Goal: Transaction & Acquisition: Purchase product/service

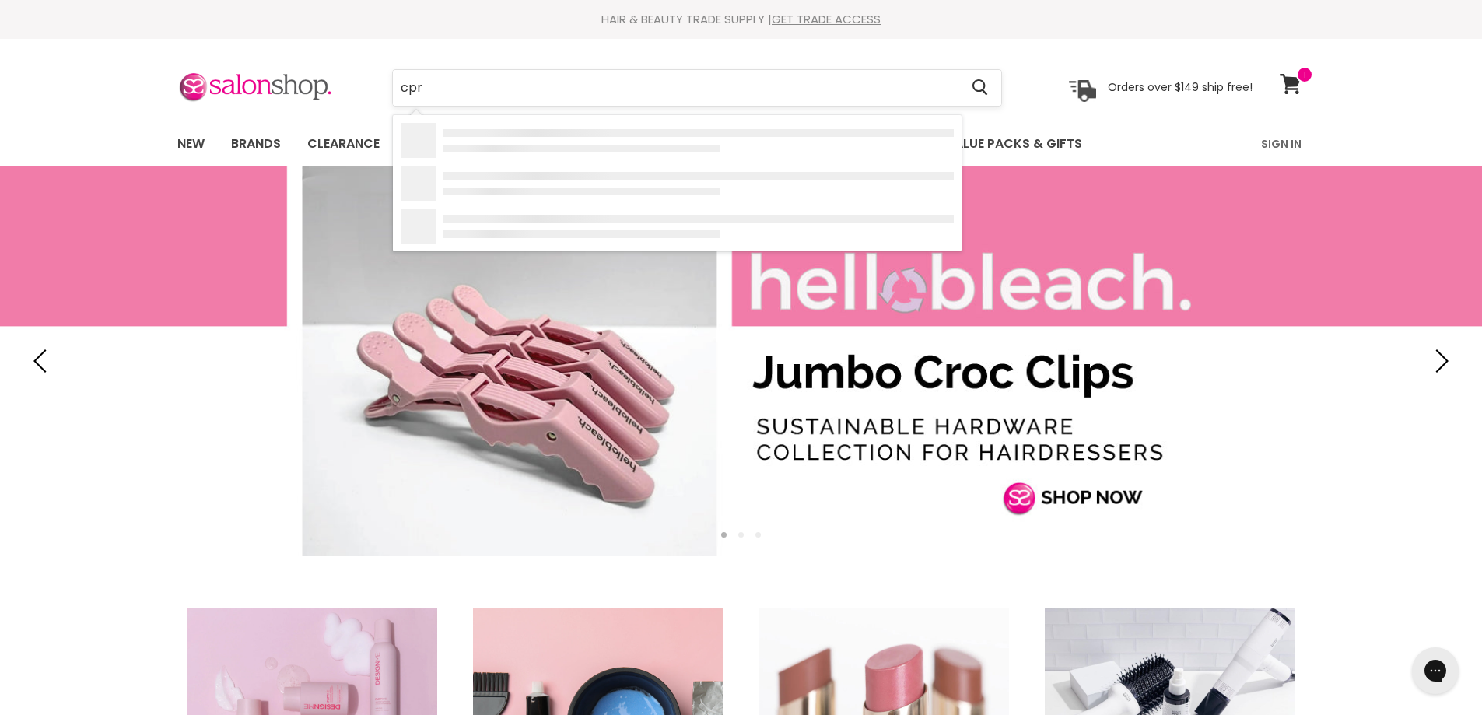
type input "cpr"
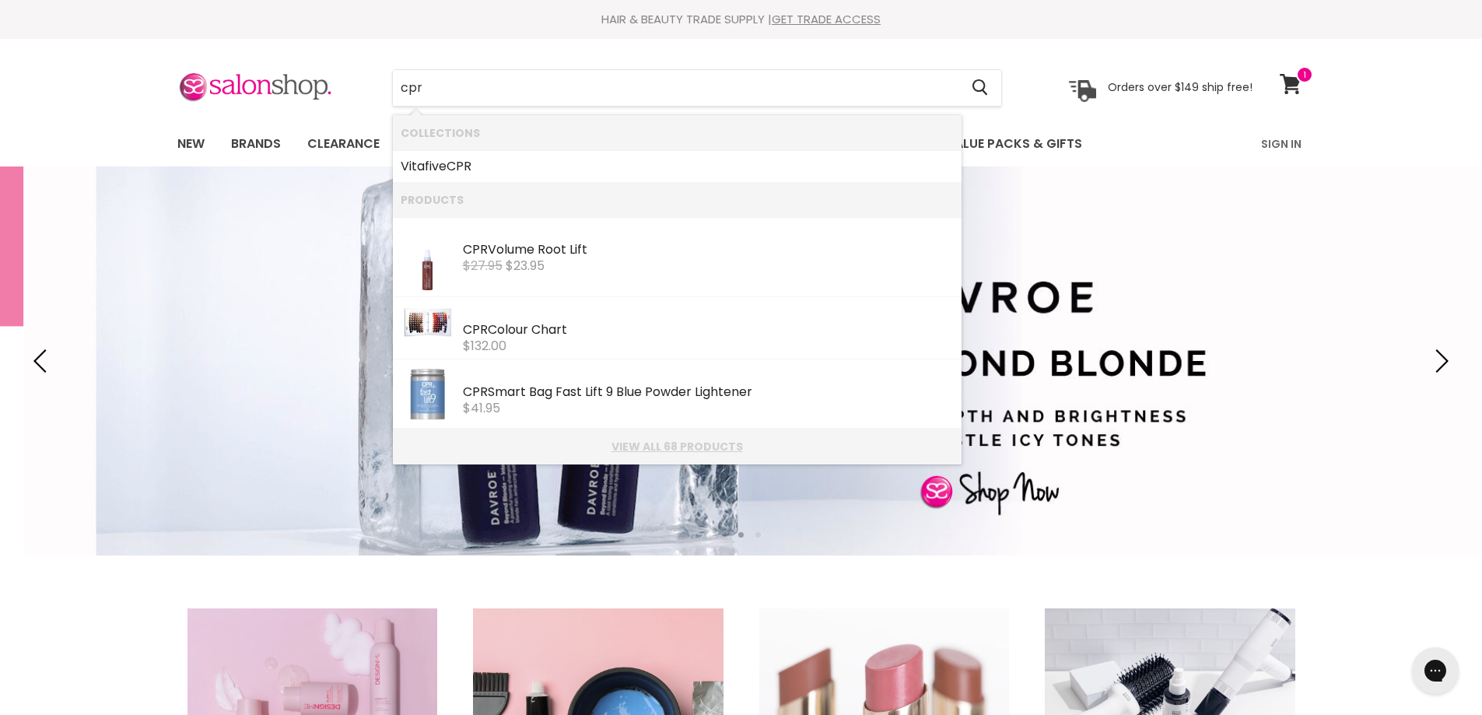
click at [702, 440] on link "View all 68 products" at bounding box center [677, 446] width 553 height 12
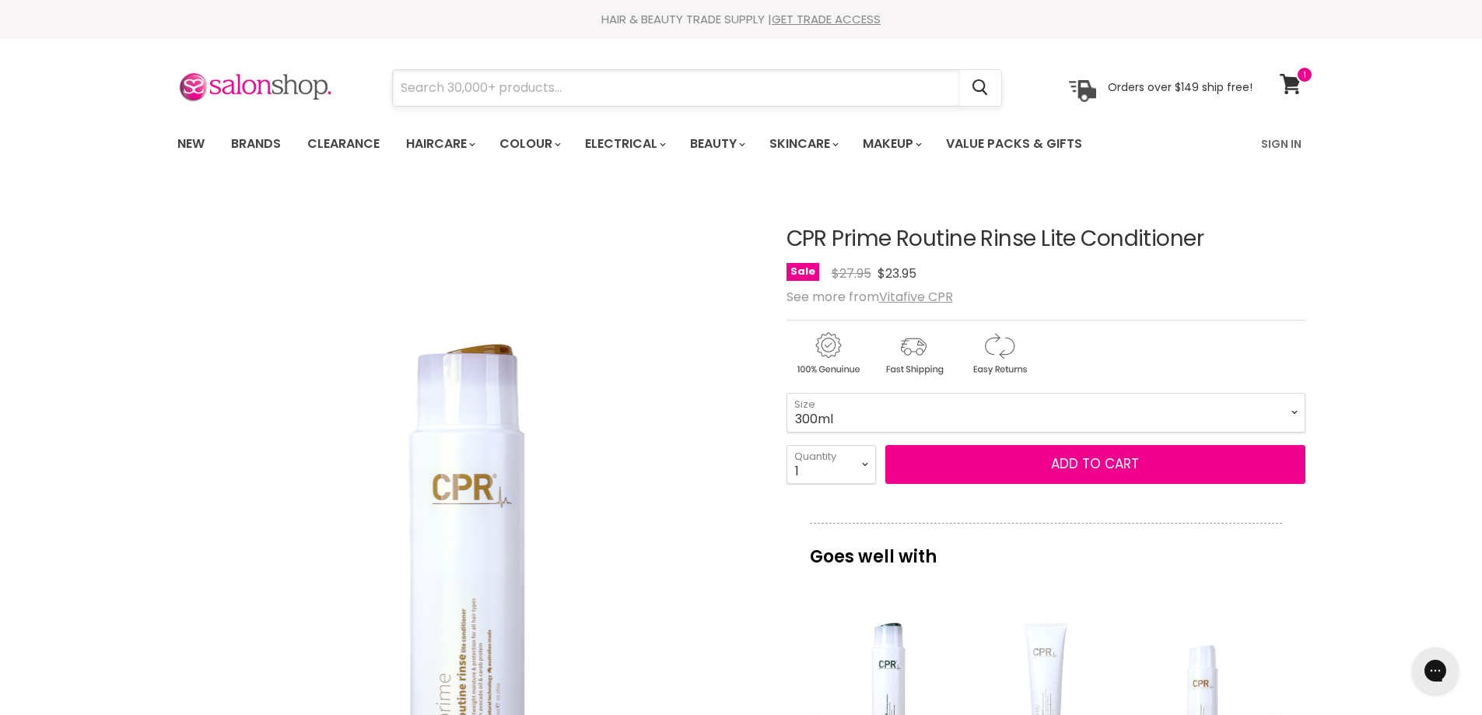
click at [598, 98] on input "Search" at bounding box center [676, 88] width 567 height 36
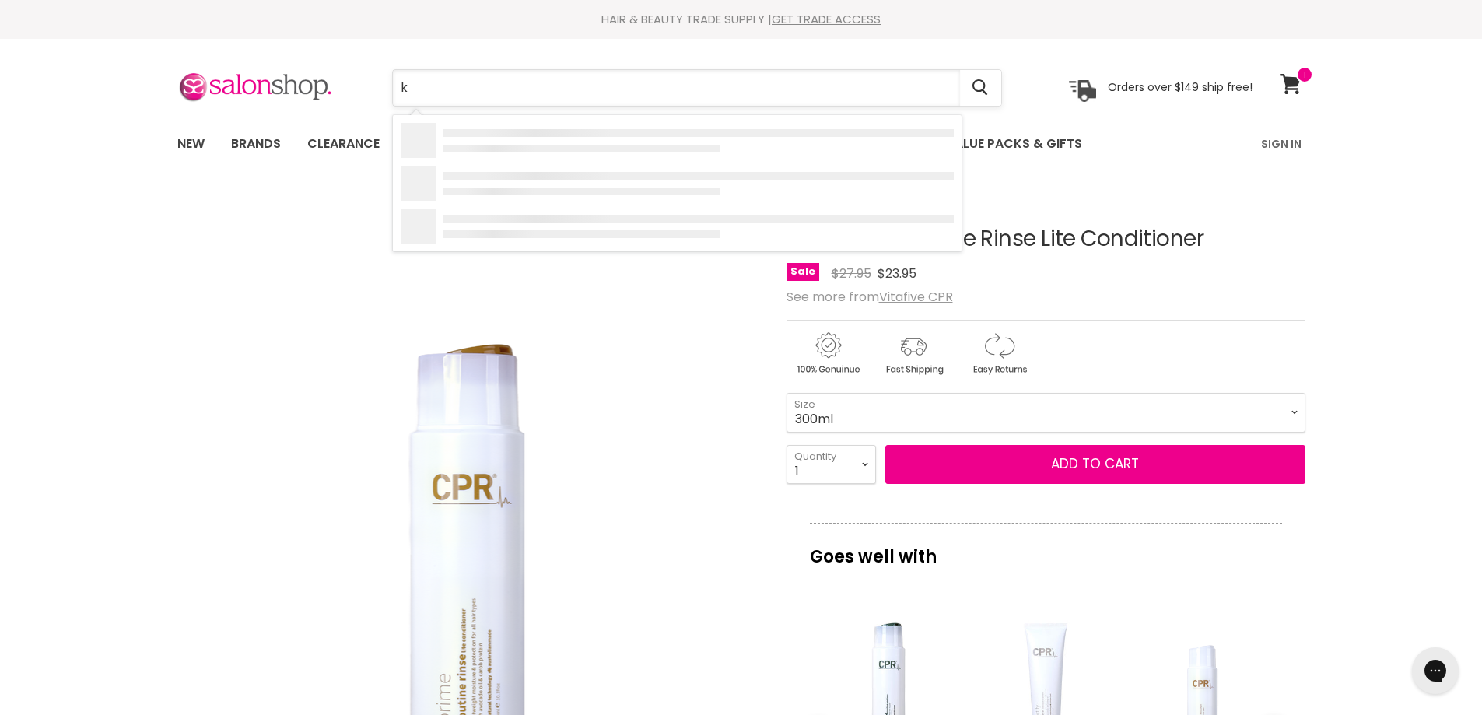
type input "ka"
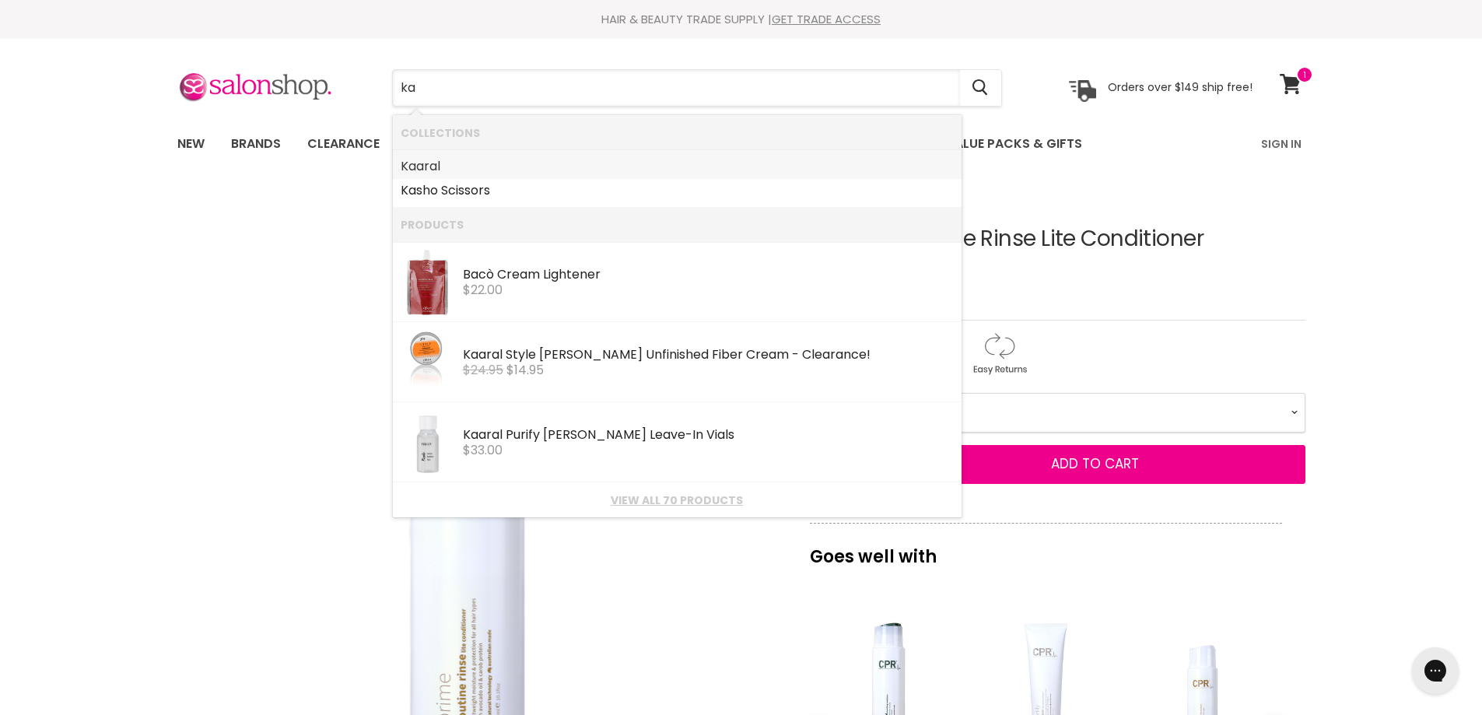
click at [432, 163] on link "Ka aral" at bounding box center [677, 166] width 553 height 25
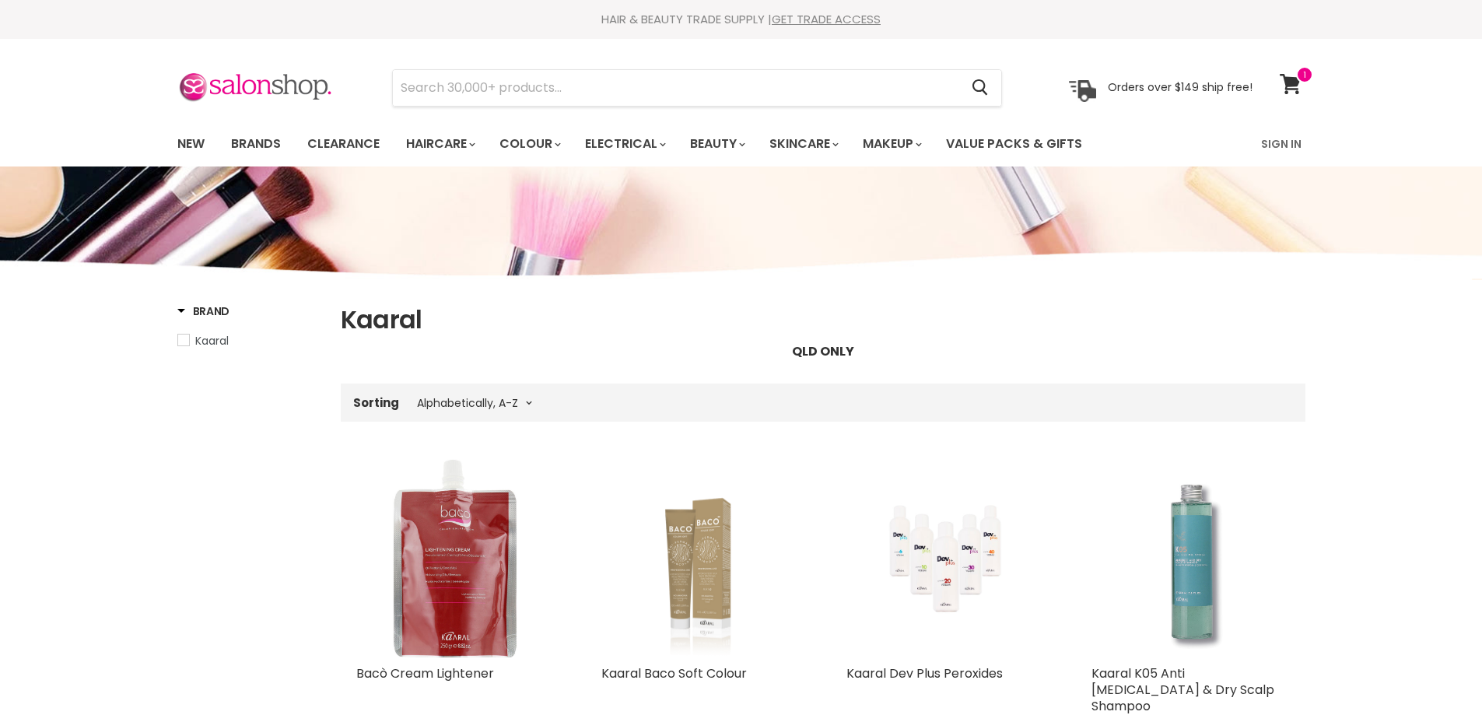
select select "title-ascending"
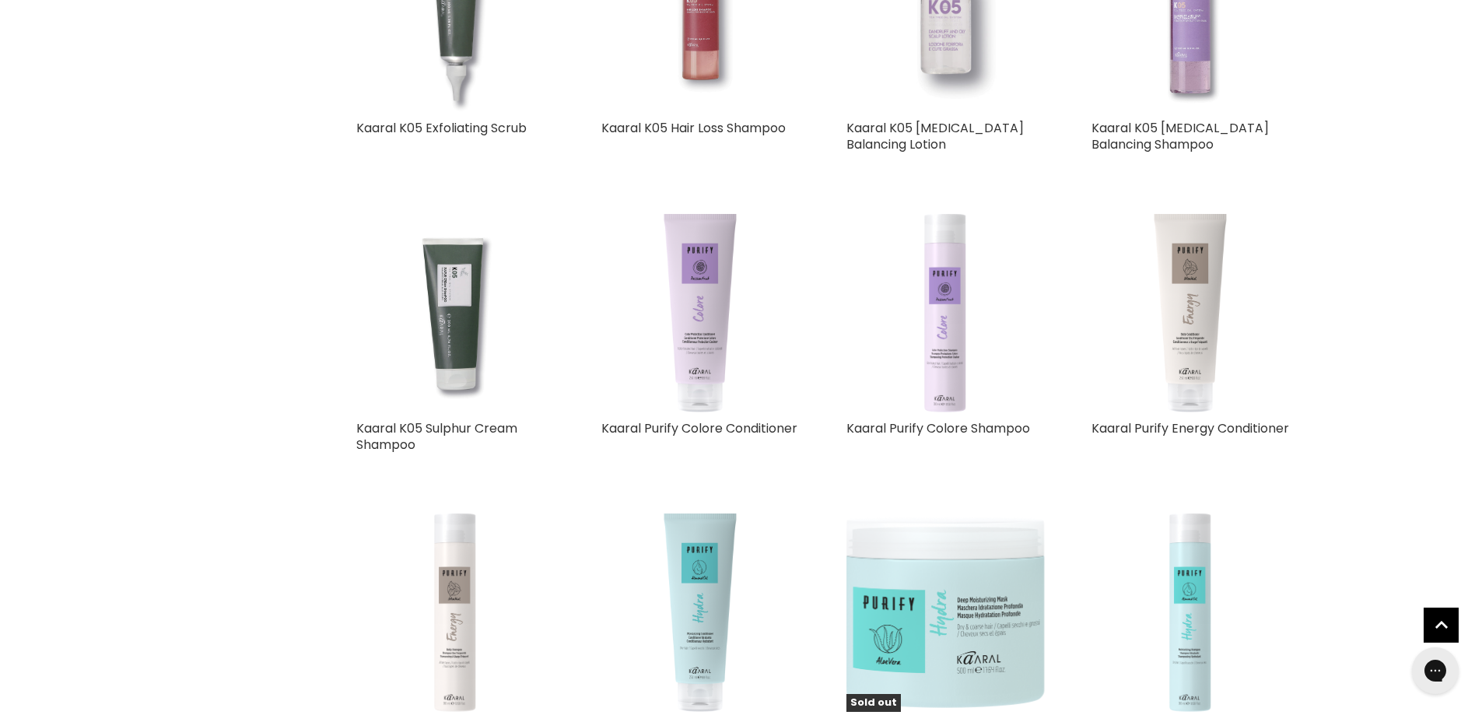
scroll to position [1167, 0]
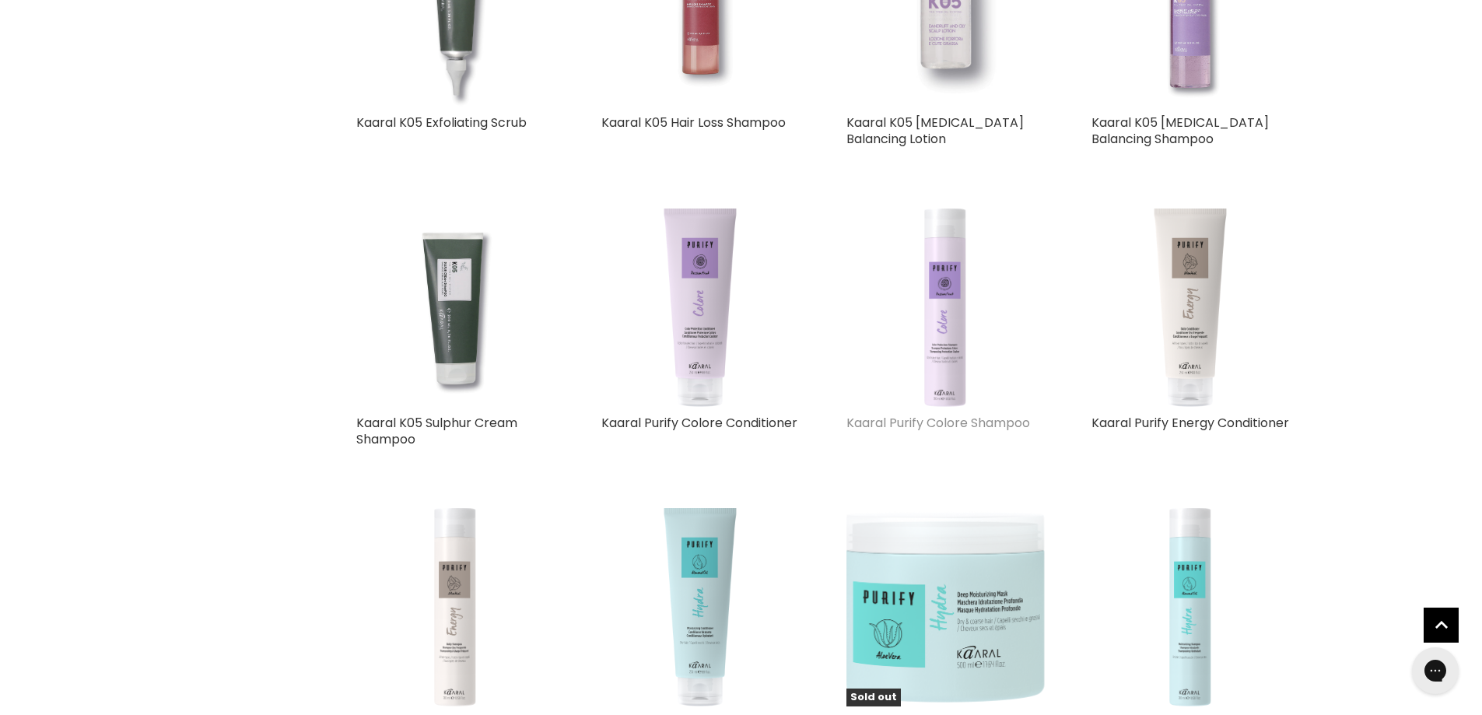
click at [967, 414] on link "Kaaral Purify Colore Shampoo" at bounding box center [939, 423] width 184 height 18
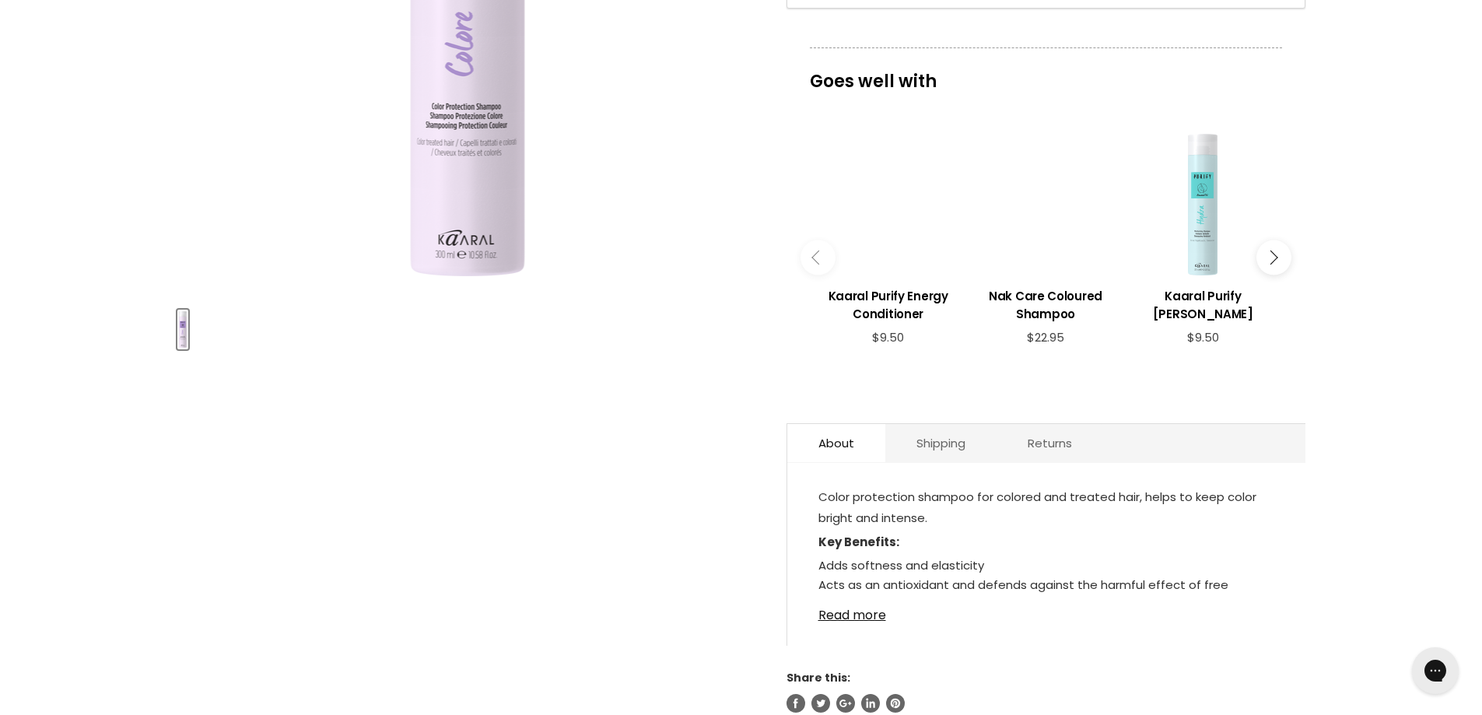
scroll to position [311, 0]
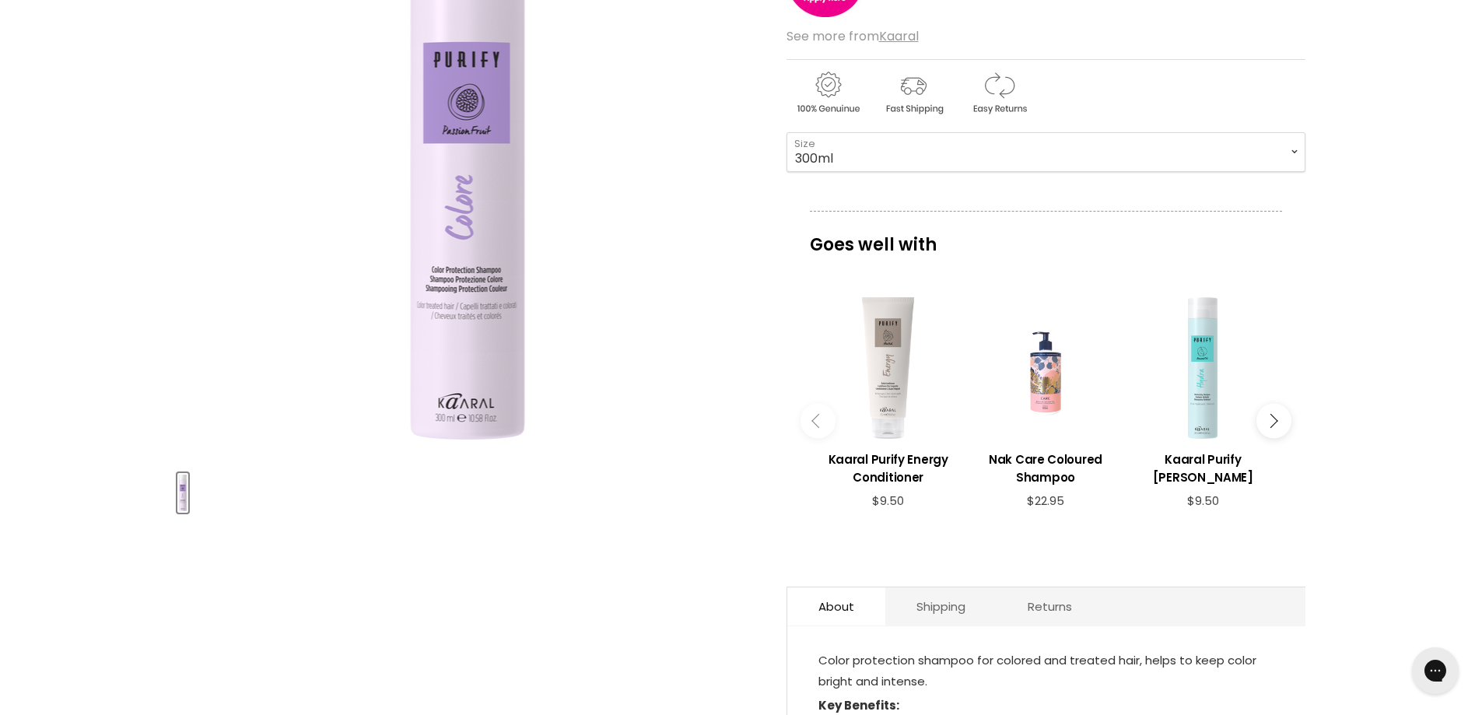
click at [1264, 411] on button "Main content" at bounding box center [1274, 421] width 35 height 35
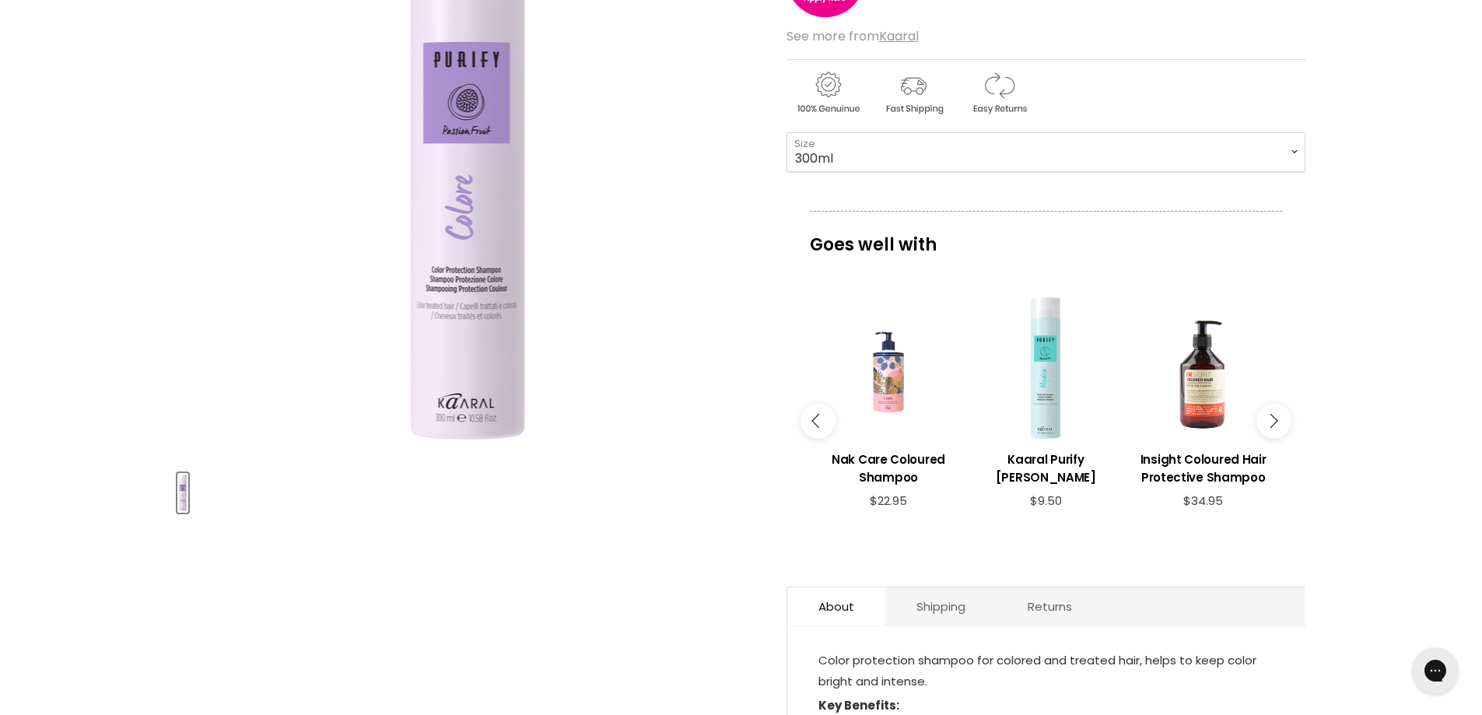
click at [1264, 411] on button "Main content" at bounding box center [1274, 421] width 35 height 35
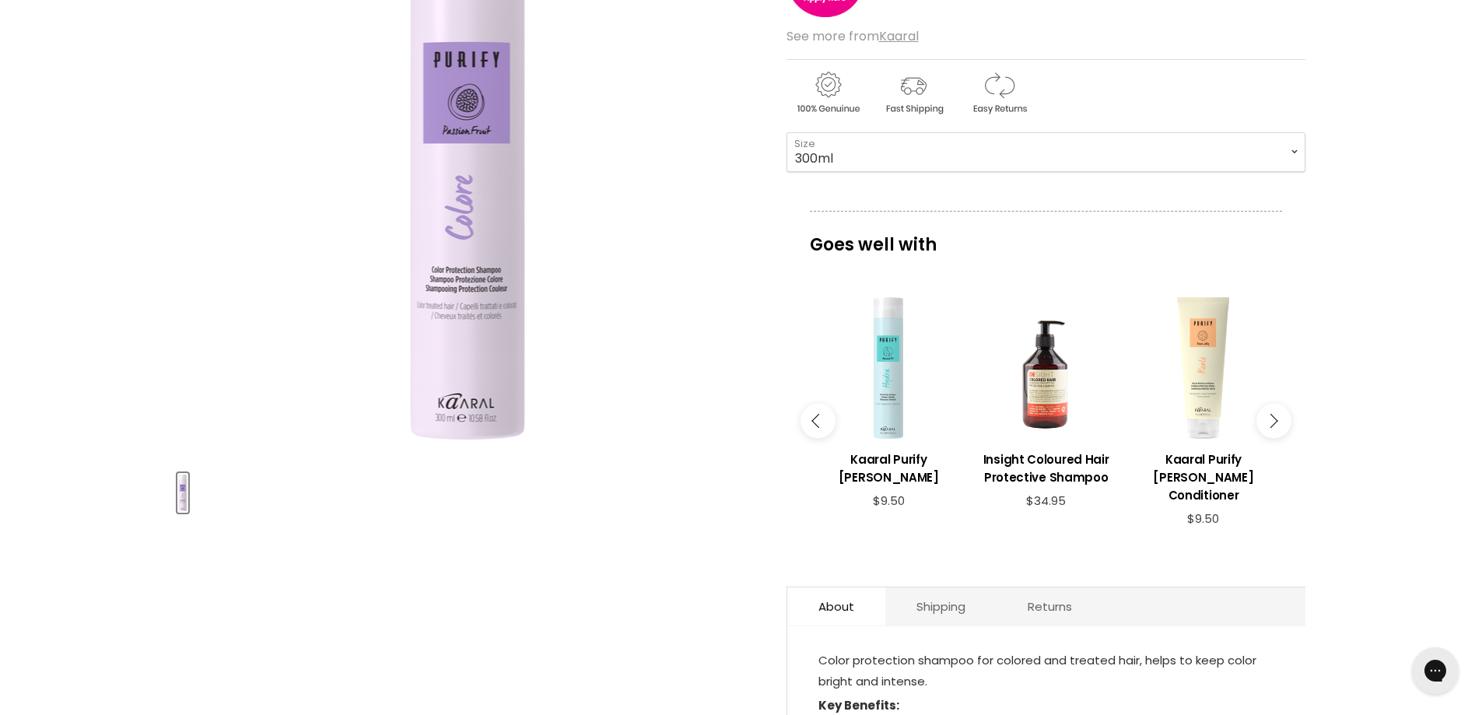
click at [1264, 411] on button "Main content" at bounding box center [1274, 421] width 35 height 35
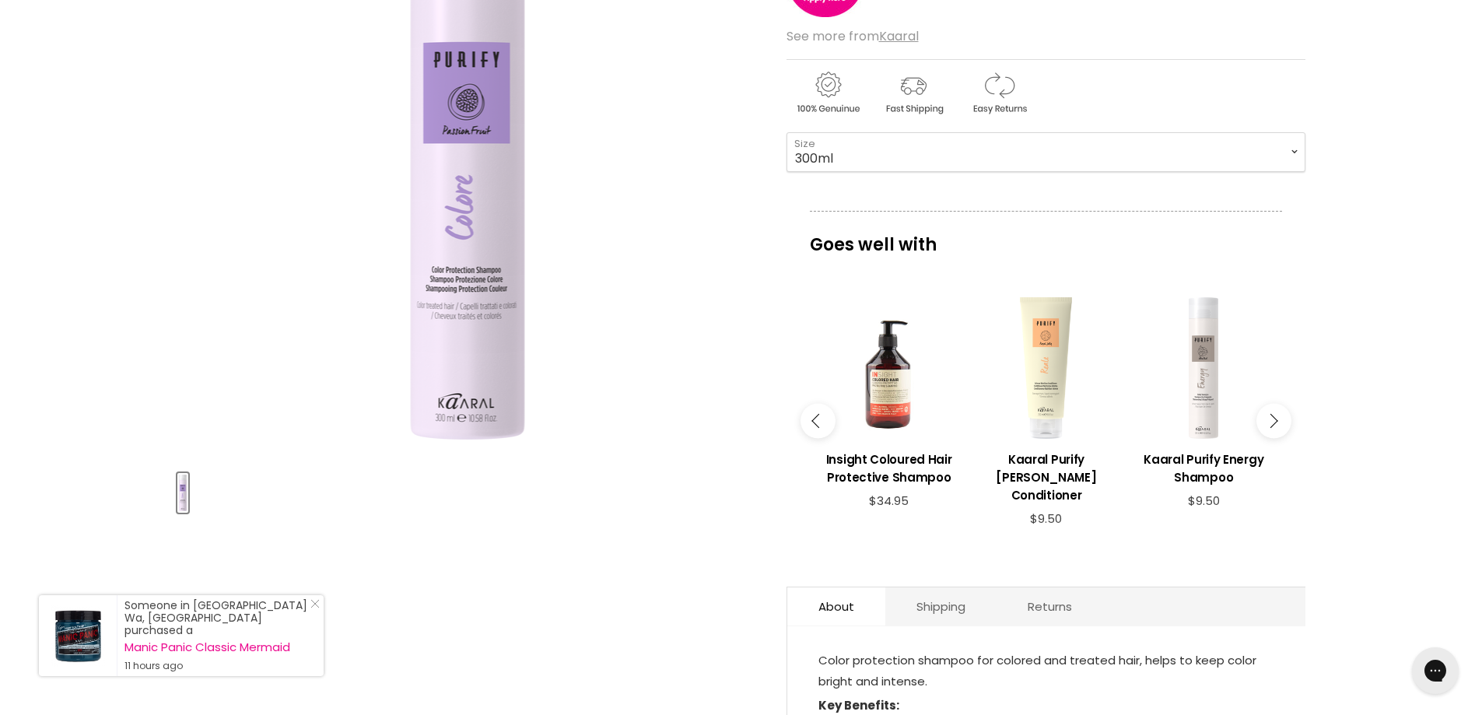
click at [1264, 411] on button "Main content" at bounding box center [1274, 421] width 35 height 35
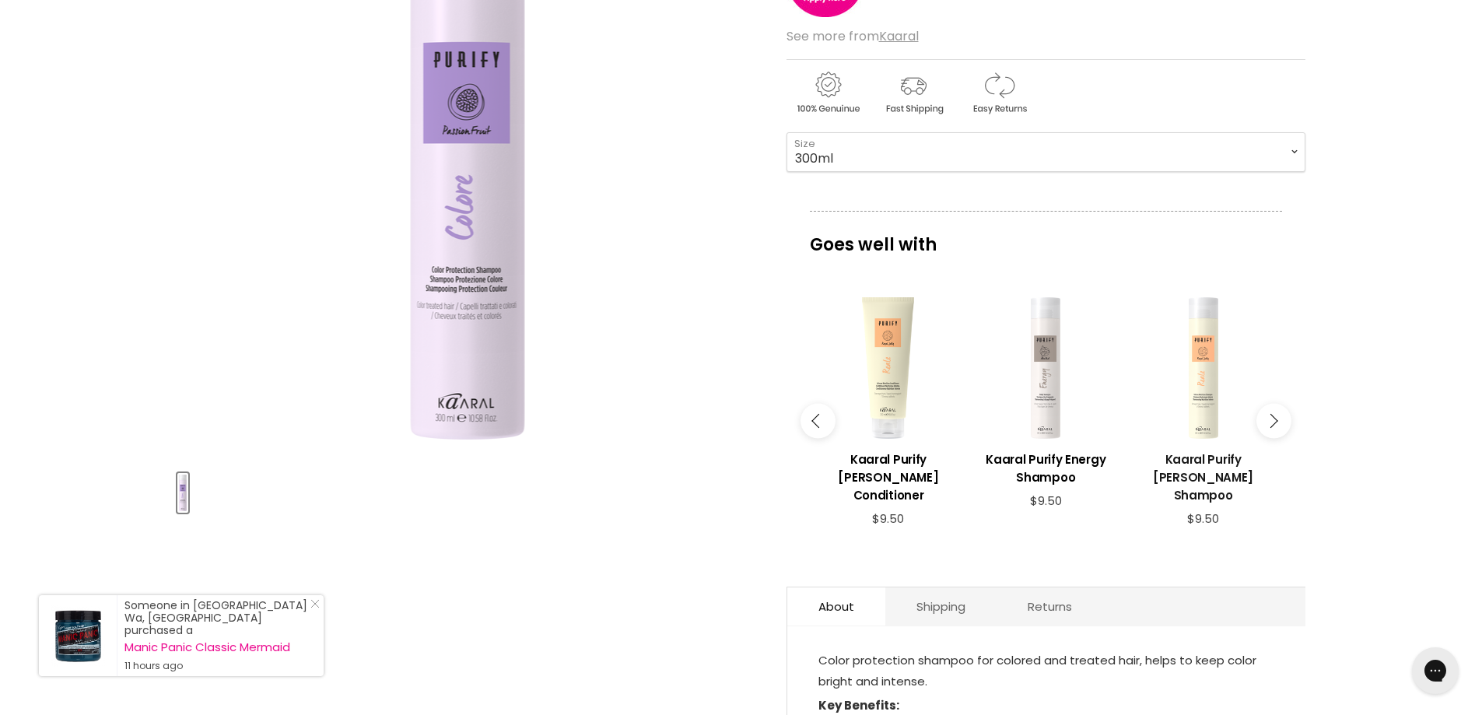
click at [1212, 472] on h3 "Kaaral Purify Reale Shampoo" at bounding box center [1203, 478] width 142 height 54
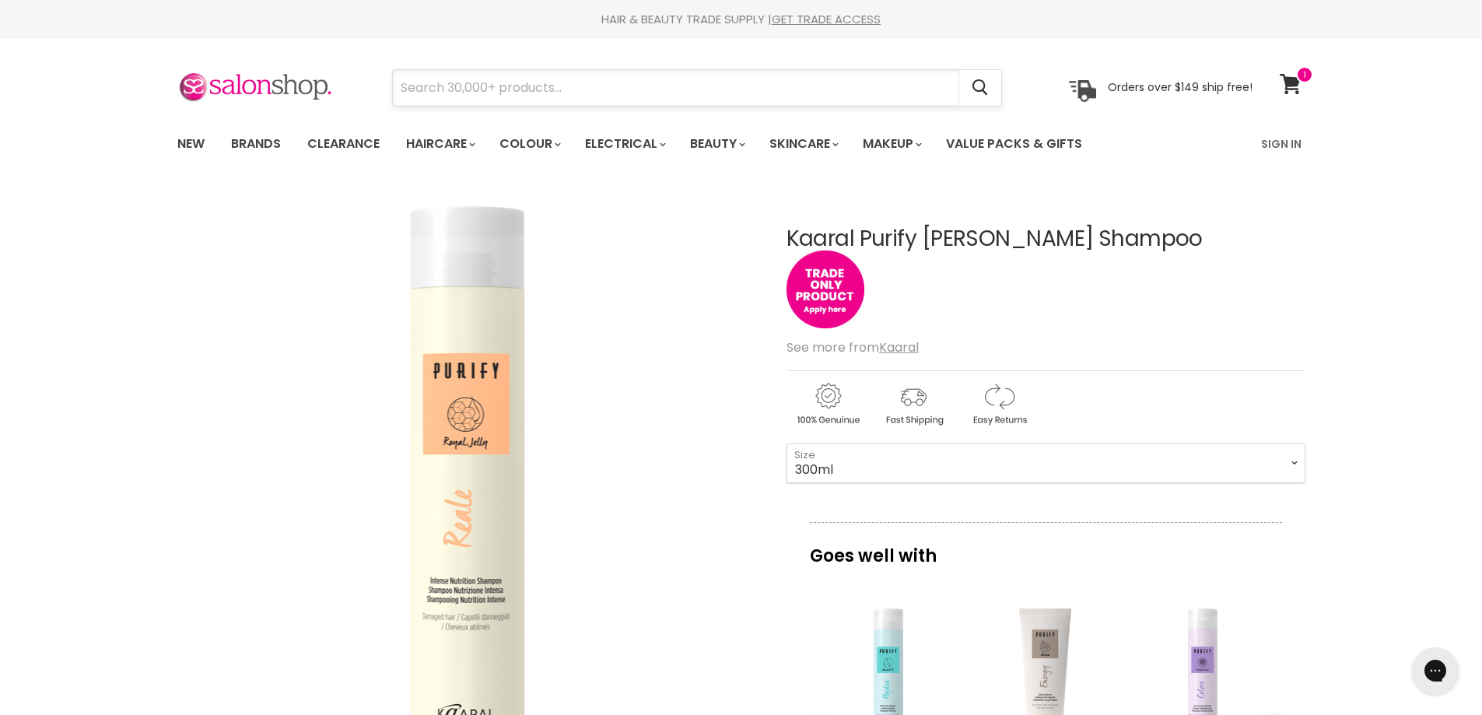
click at [595, 83] on input "Search" at bounding box center [676, 88] width 567 height 36
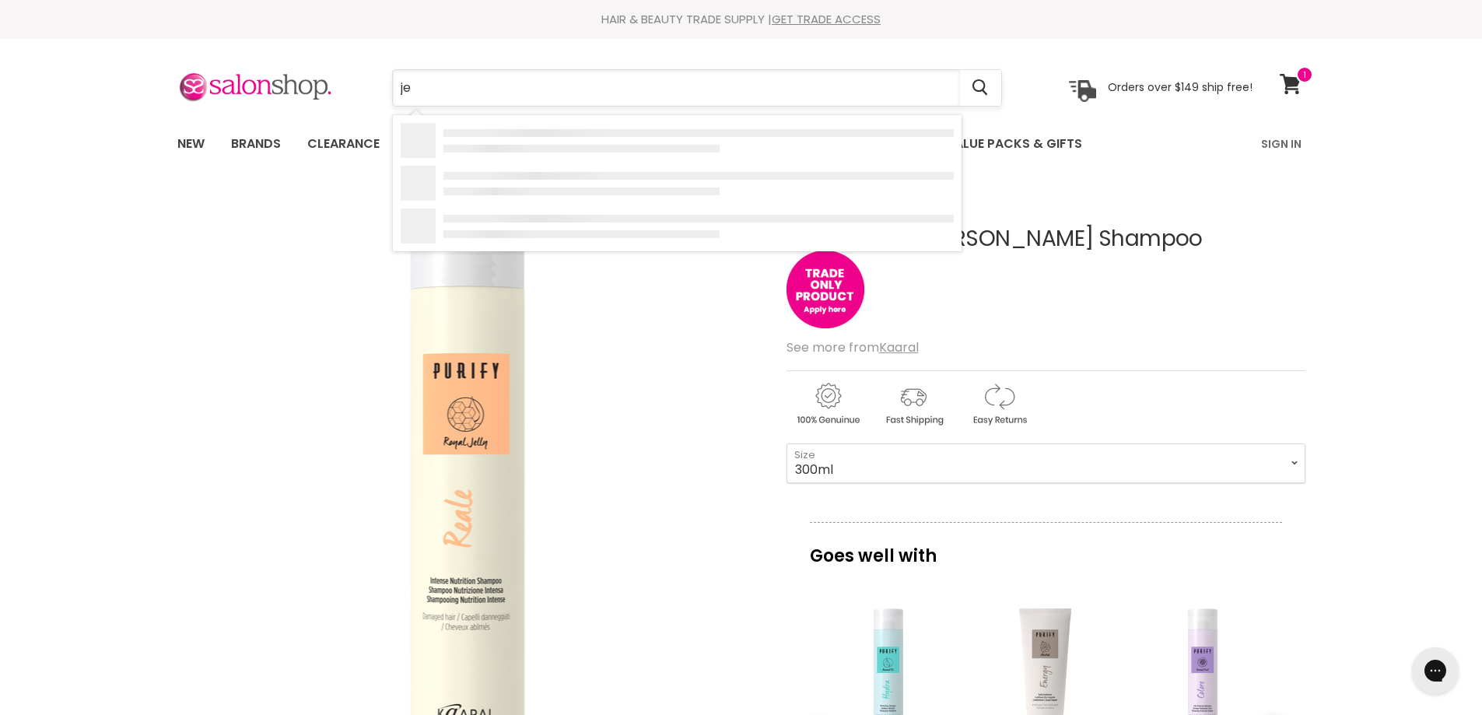
type input "[DEMOGRAPHIC_DATA]"
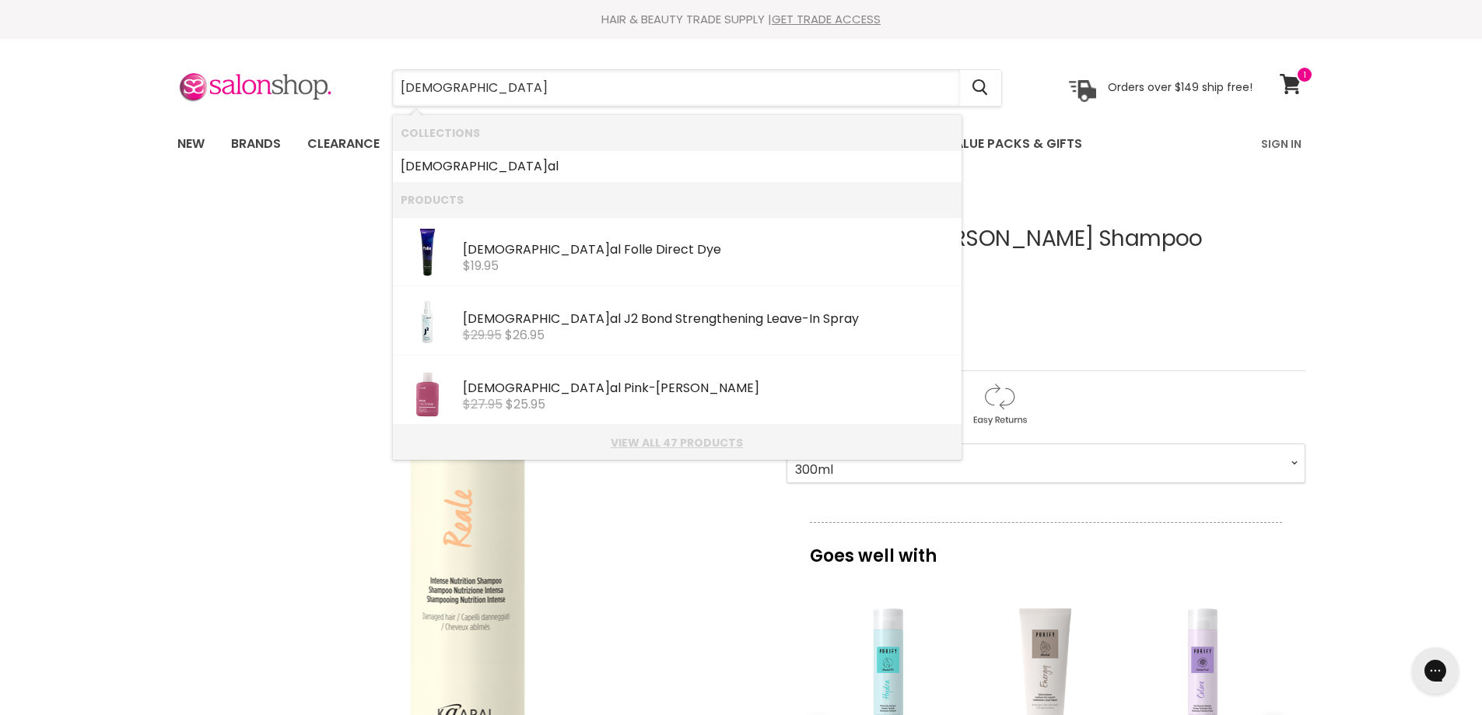
click at [664, 437] on link "View all 47 products" at bounding box center [677, 443] width 553 height 12
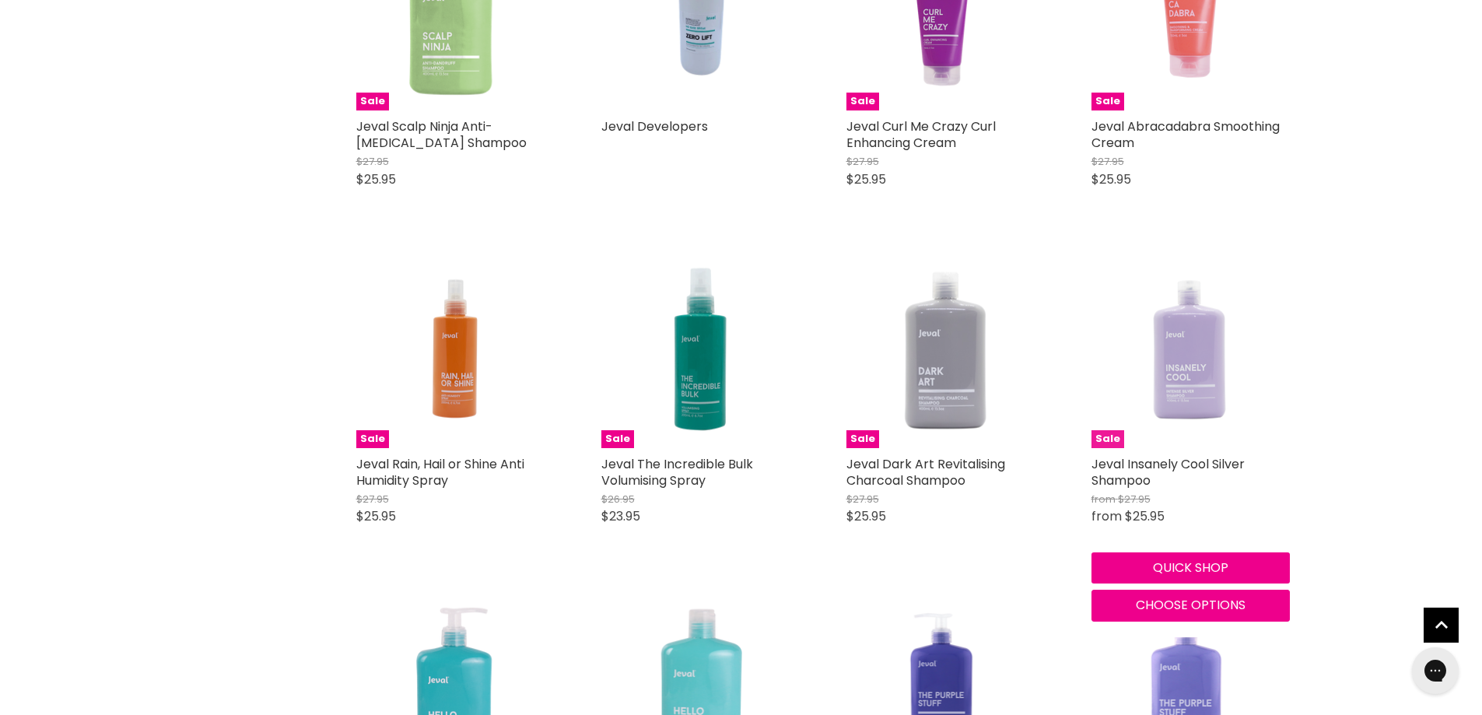
scroll to position [1012, 0]
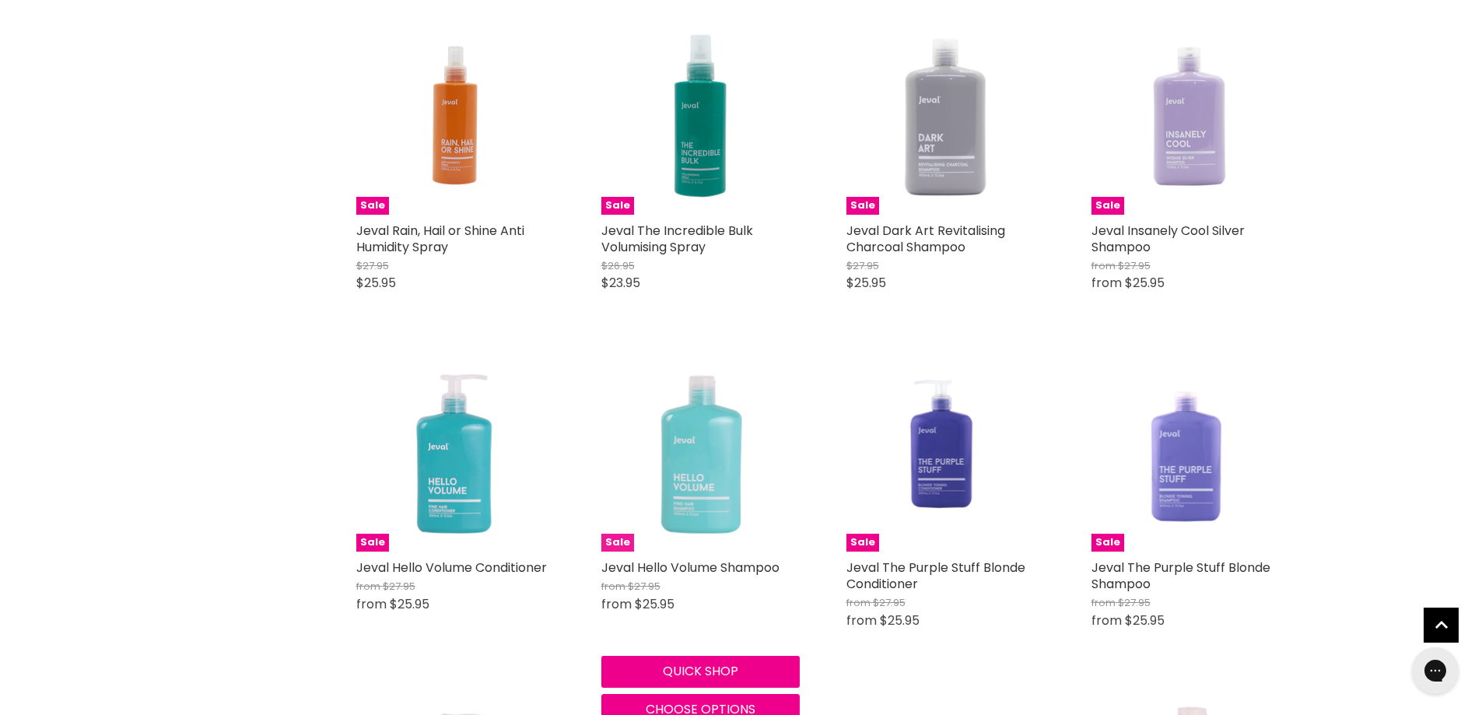
click at [691, 511] on img "Main content" at bounding box center [700, 452] width 129 height 198
